Goal: Task Accomplishment & Management: Manage account settings

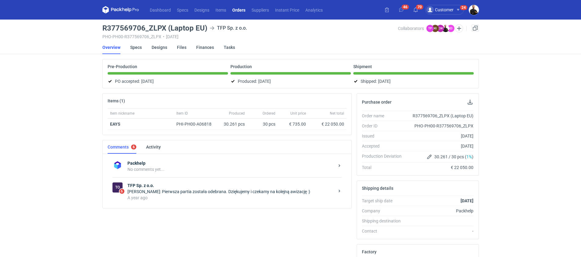
click at [39, 146] on div "Dashboard Specs Designs Items Orders Suppliers Instant Price Analytics 46 70 Cu…" at bounding box center [290, 128] width 581 height 257
click at [236, 9] on link "Orders" at bounding box center [238, 9] width 19 height 7
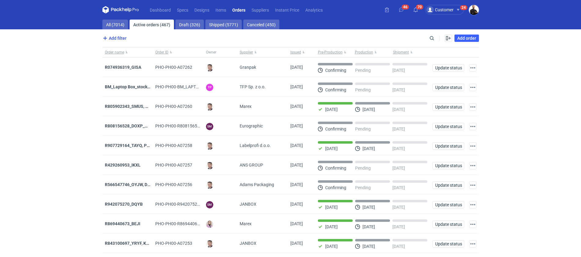
click at [118, 39] on span "Add filter" at bounding box center [113, 38] width 25 height 7
click at [130, 51] on button "Owner first name" at bounding box center [132, 51] width 56 height 9
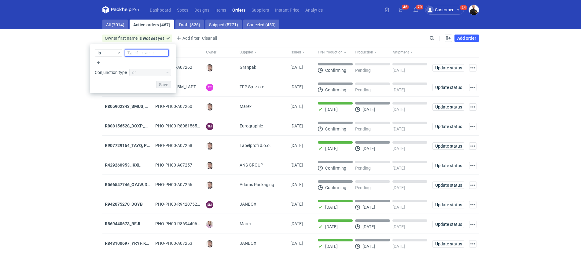
click at [143, 53] on input "text" at bounding box center [147, 52] width 44 height 7
type input "tosia"
click at [164, 88] on div "Is tosia Conjunction type or Save" at bounding box center [133, 68] width 86 height 49
click at [166, 84] on span "Save" at bounding box center [163, 85] width 9 height 4
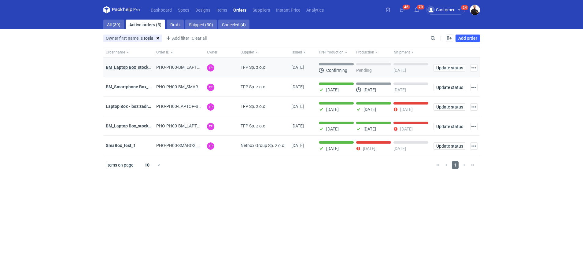
click at [140, 66] on strong "BM_Laptop Box_stock_06" at bounding box center [130, 67] width 49 height 5
click at [114, 25] on link "All (39)" at bounding box center [113, 25] width 21 height 10
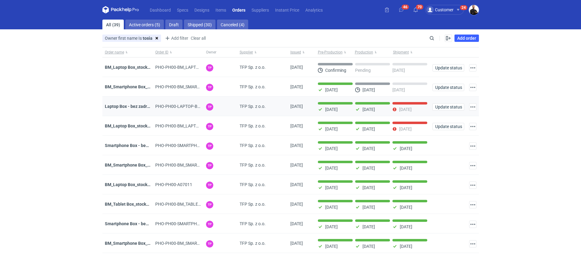
scroll to position [17, 0]
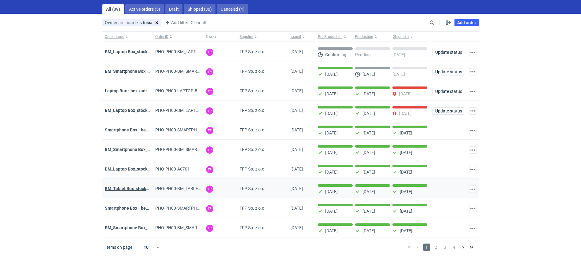
click at [121, 189] on strong "BM_Tablet Box_stock_02" at bounding box center [129, 188] width 48 height 5
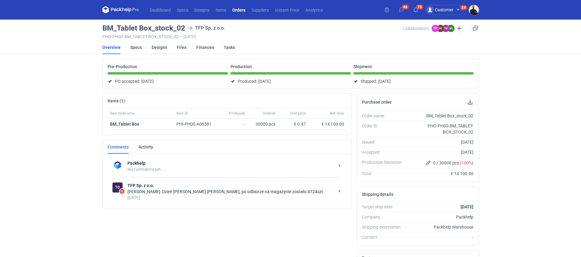
click at [155, 49] on link "Designs" at bounding box center [160, 47] width 16 height 13
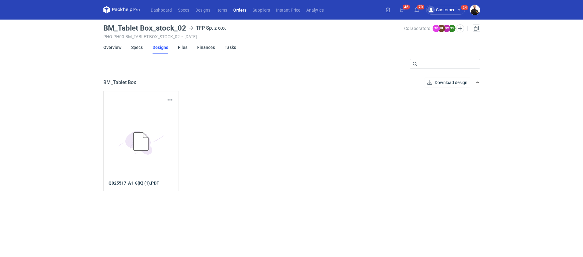
click at [147, 162] on icon "5BD5AC33-3523-40E7-9262-1BFF0AD53D48@1x" at bounding box center [140, 141] width 49 height 49
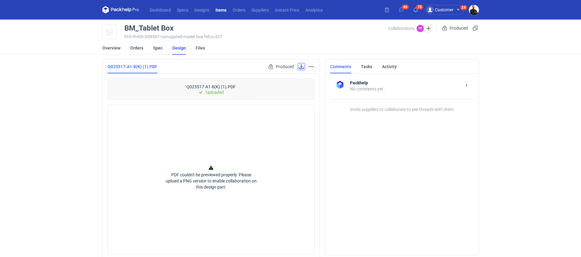
click at [302, 68] on link at bounding box center [301, 66] width 7 height 7
click at [516, 92] on div "Dashboard Specs Designs Items Orders Suppliers Instant Price Analytics 46 70 Cu…" at bounding box center [290, 128] width 581 height 257
click at [110, 48] on link "Overview" at bounding box center [111, 47] width 18 height 13
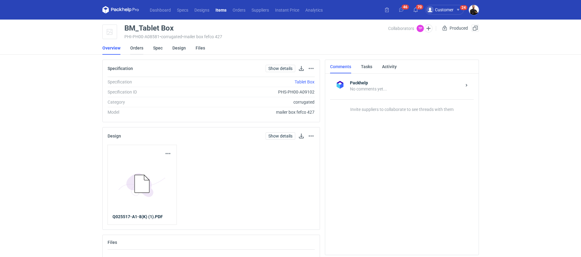
click at [136, 49] on link "Orders" at bounding box center [136, 47] width 13 height 13
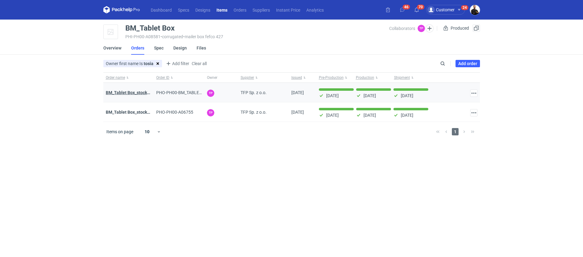
click at [131, 93] on strong "BM_Tablet Box_stock_02" at bounding box center [130, 92] width 48 height 5
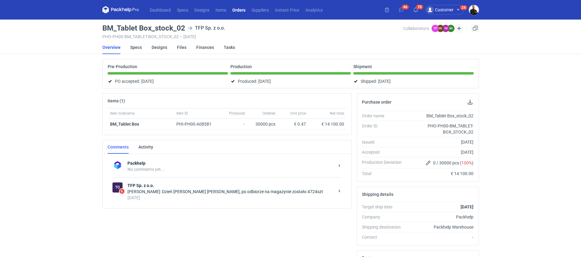
click at [524, 142] on div "Dashboard Specs Designs Items Orders Suppliers Instant Price Analytics 46 70 Cu…" at bounding box center [290, 128] width 581 height 257
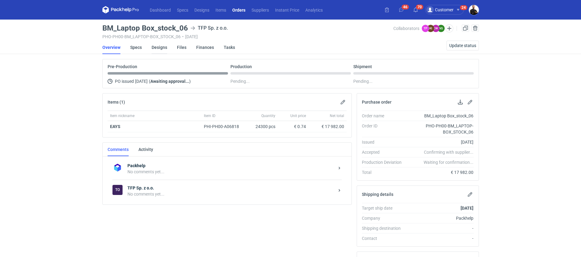
click at [161, 45] on link "Designs" at bounding box center [160, 47] width 16 height 13
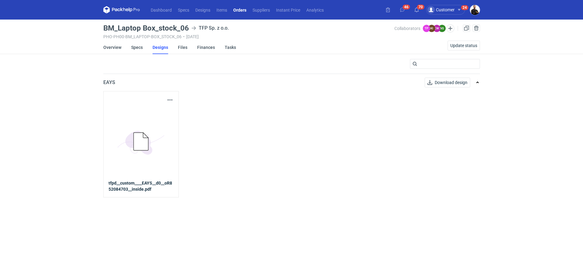
click at [142, 151] on icon at bounding box center [140, 142] width 34 height 28
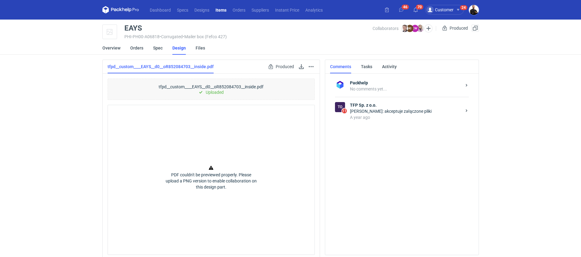
click at [284, 143] on div "PDF couldn't be previewed properly. Please upload a PNG version to enable colla…" at bounding box center [211, 180] width 207 height 150
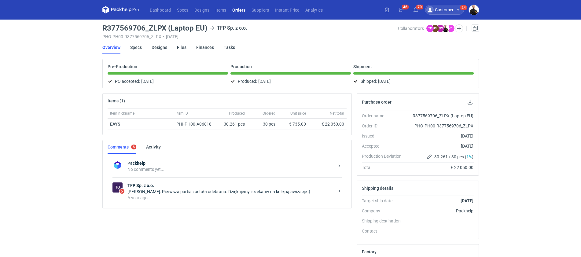
click at [454, 12] on div "Customer 24" at bounding box center [444, 10] width 39 height 10
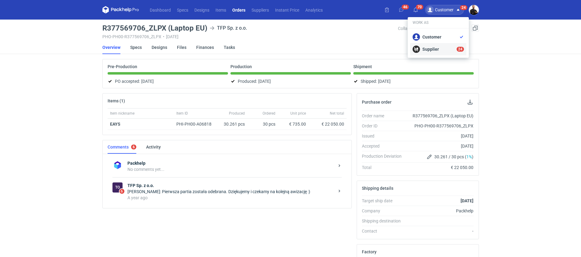
click at [430, 50] on div "Supplier 24" at bounding box center [438, 49] width 51 height 7
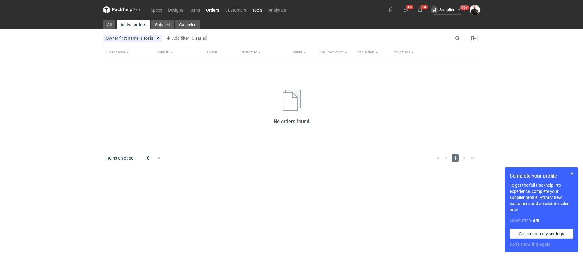
click at [255, 10] on link "Tools" at bounding box center [257, 9] width 16 height 7
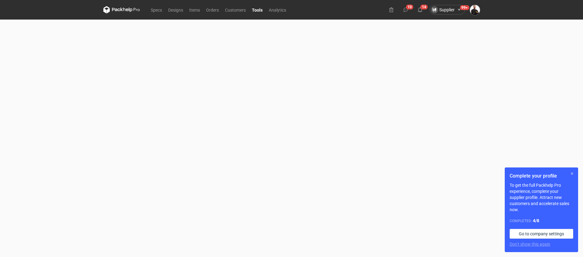
click at [571, 173] on button "button" at bounding box center [571, 173] width 7 height 7
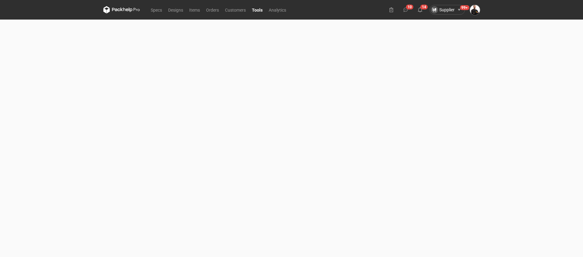
click at [79, 149] on div "Specs Designs Items Orders Customers Tools Analytics 10 14 Supplier 99+ Work as…" at bounding box center [291, 128] width 583 height 257
click at [67, 176] on div "Specs Designs Items Orders Customers Tools Analytics 10 14 Supplier 99+ Work as…" at bounding box center [291, 128] width 583 height 257
